Goal: Transaction & Acquisition: Purchase product/service

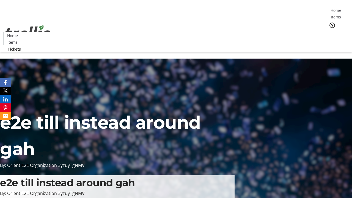
click at [331, 32] on span "Tickets" at bounding box center [337, 35] width 13 height 6
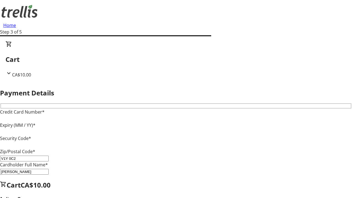
type input "V1Y 0C2"
